Goal: Task Accomplishment & Management: Use online tool/utility

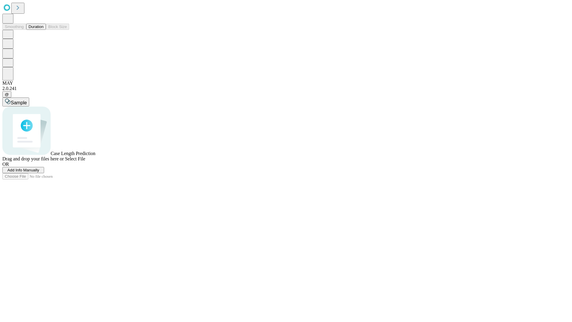
click at [43, 30] on button "Duration" at bounding box center [36, 27] width 20 height 6
click at [85, 161] on span "Select File" at bounding box center [75, 158] width 20 height 5
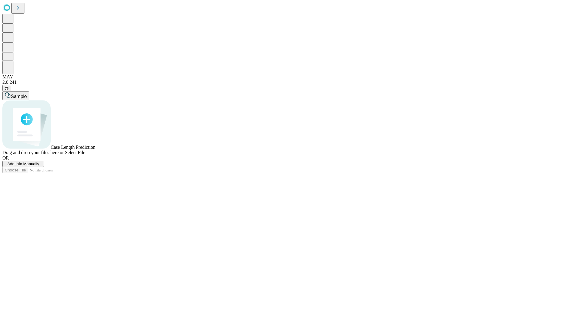
click at [85, 155] on span "Select File" at bounding box center [75, 152] width 20 height 5
